Goal: Transaction & Acquisition: Book appointment/travel/reservation

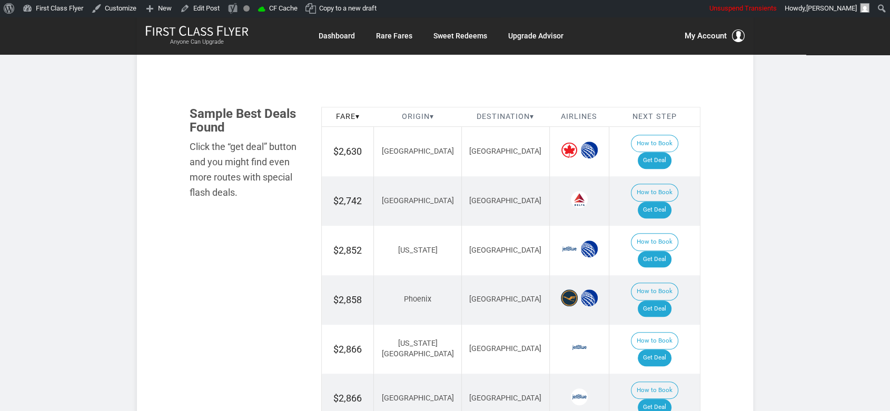
scroll to position [527, 0]
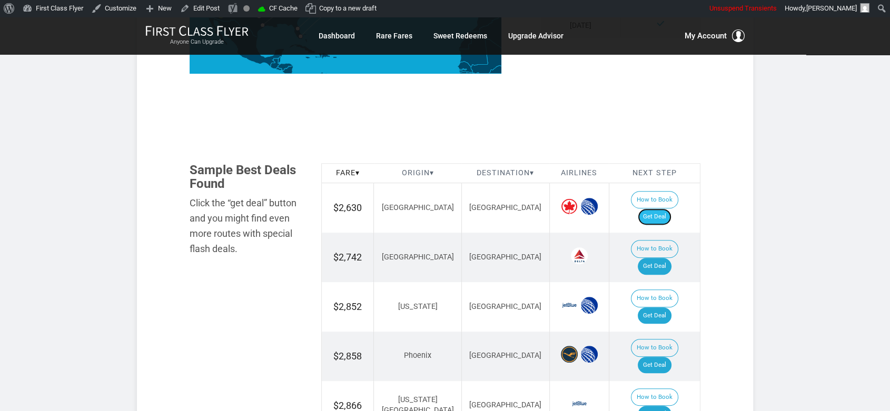
click at [657, 209] on link "Get Deal" at bounding box center [655, 217] width 34 height 17
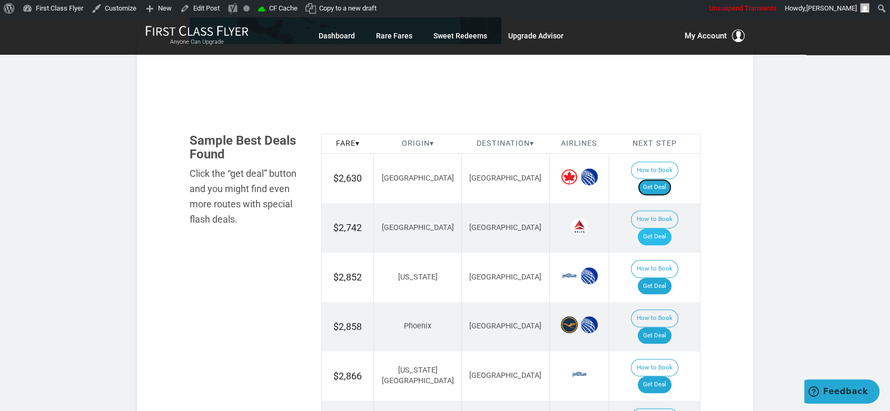
scroll to position [585, 0]
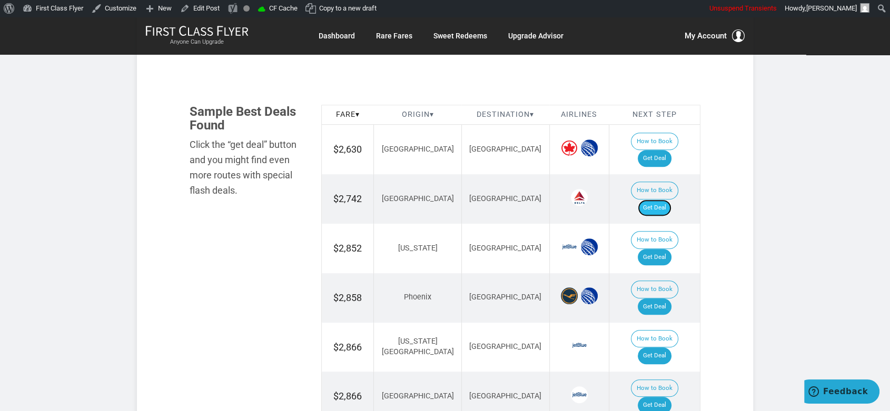
click at [670, 200] on link "Get Deal" at bounding box center [655, 208] width 34 height 17
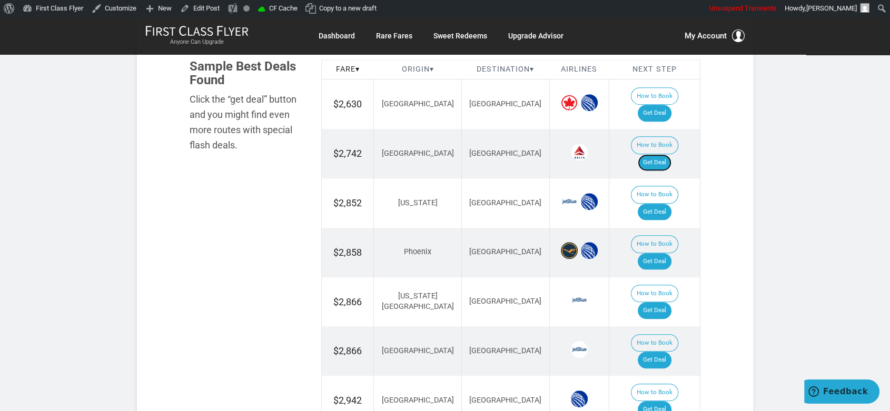
scroll to position [643, 0]
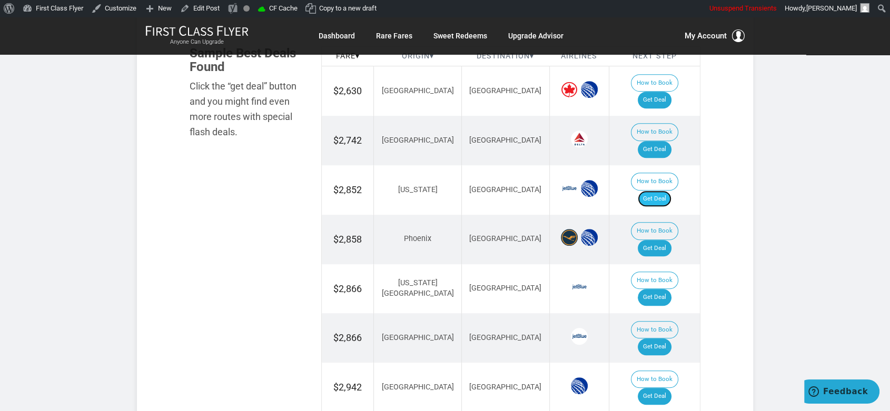
click at [662, 191] on link "Get Deal" at bounding box center [655, 199] width 34 height 17
click at [661, 240] on link "Get Deal" at bounding box center [655, 248] width 34 height 17
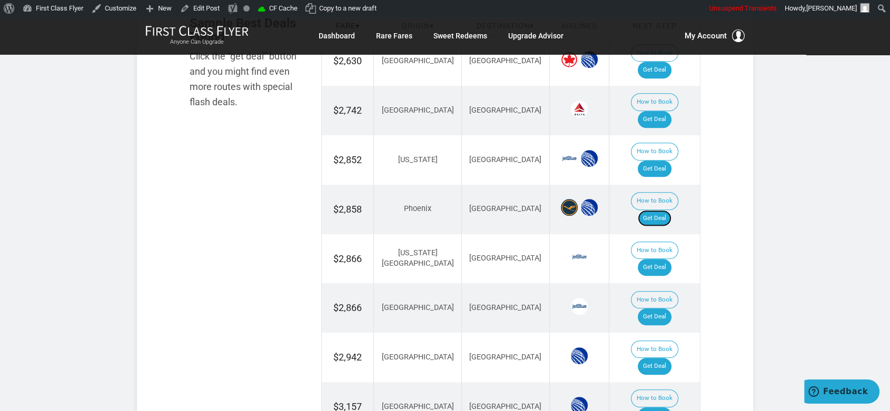
scroll to position [702, 0]
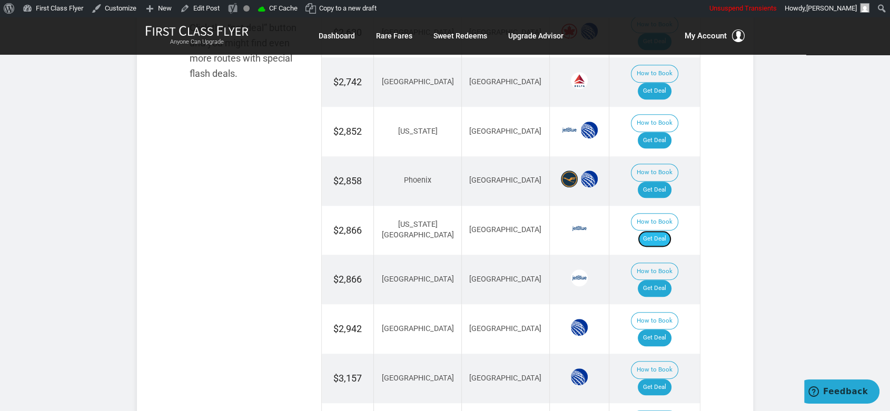
click at [664, 231] on link "Get Deal" at bounding box center [655, 239] width 34 height 17
drag, startPoint x: 668, startPoint y: 220, endPoint x: 677, endPoint y: 218, distance: 9.1
click at [668, 280] on link "Get Deal" at bounding box center [655, 288] width 34 height 17
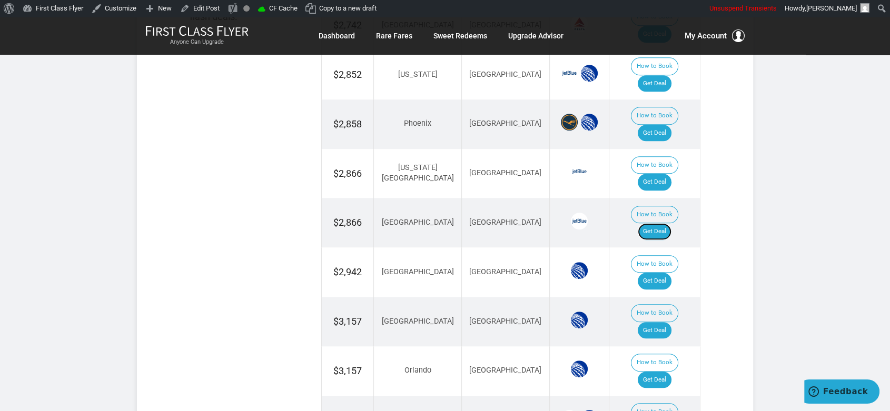
scroll to position [760, 0]
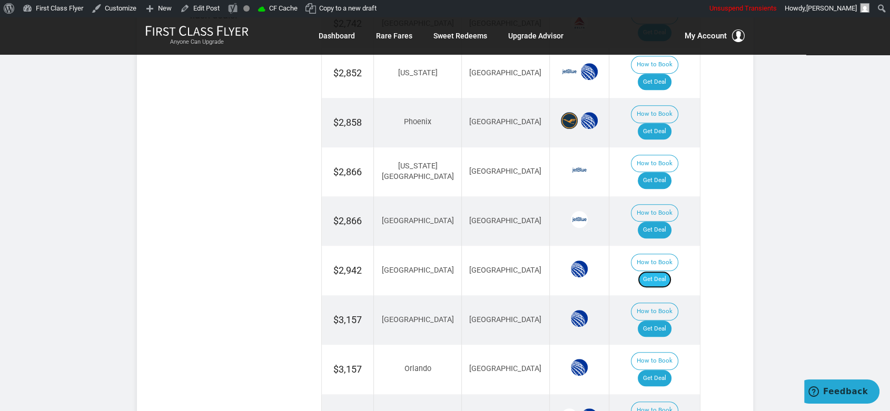
click at [662, 271] on link "Get Deal" at bounding box center [655, 279] width 34 height 17
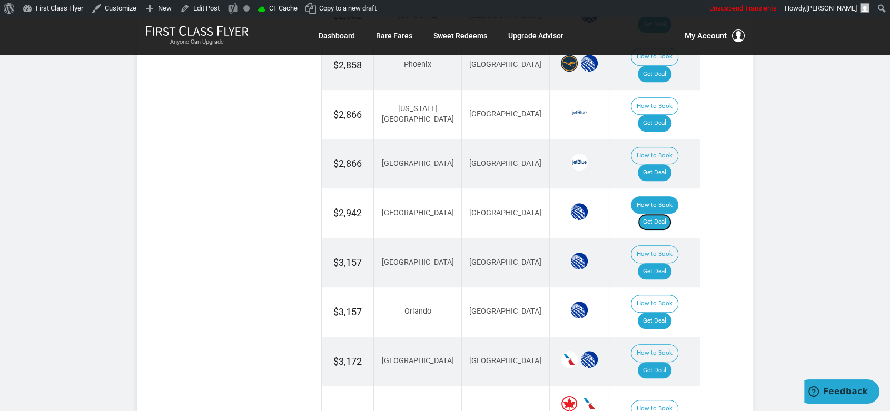
scroll to position [819, 0]
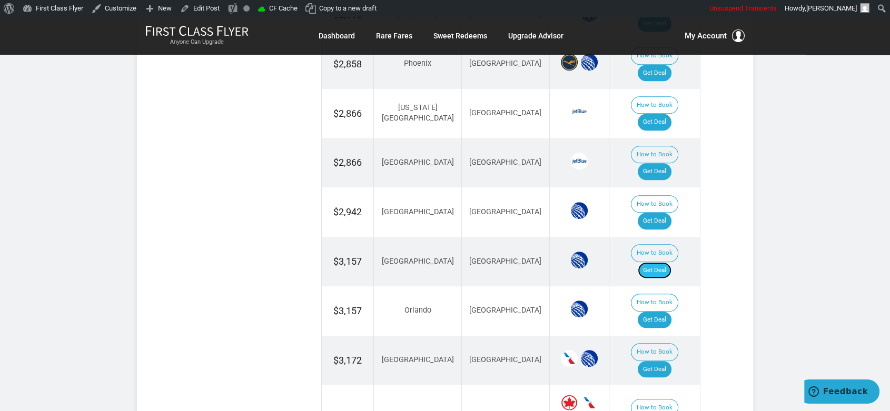
click at [664, 262] on link "Get Deal" at bounding box center [655, 270] width 34 height 17
click at [670, 361] on link "Get Deal" at bounding box center [655, 369] width 34 height 17
click at [657, 312] on link "Get Deal" at bounding box center [655, 320] width 34 height 17
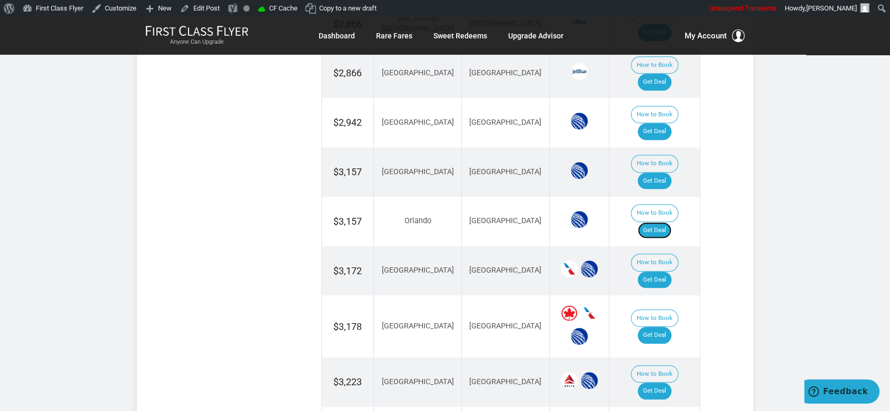
scroll to position [936, 0]
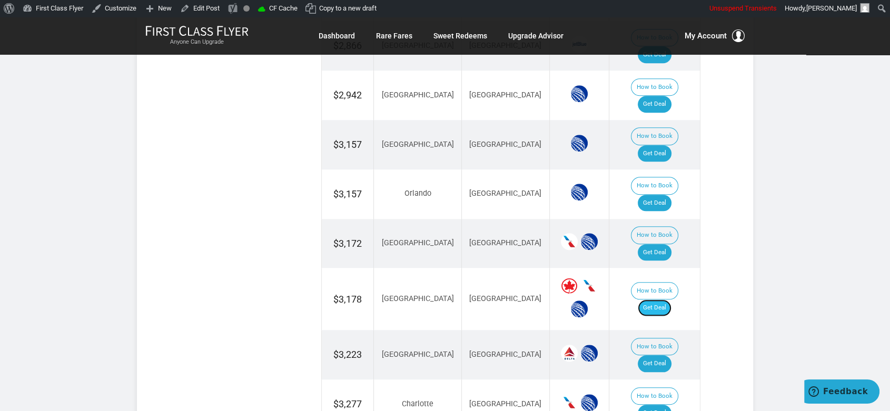
click at [667, 300] on link "Get Deal" at bounding box center [655, 308] width 34 height 17
drag, startPoint x: 666, startPoint y: 232, endPoint x: 674, endPoint y: 220, distance: 14.5
click at [667, 355] on link "Get Deal" at bounding box center [655, 363] width 34 height 17
click at [671, 405] on link "Get Deal" at bounding box center [655, 413] width 34 height 17
drag, startPoint x: 670, startPoint y: 324, endPoint x: 676, endPoint y: 291, distance: 34.3
